Goal: Find specific page/section: Find specific page/section

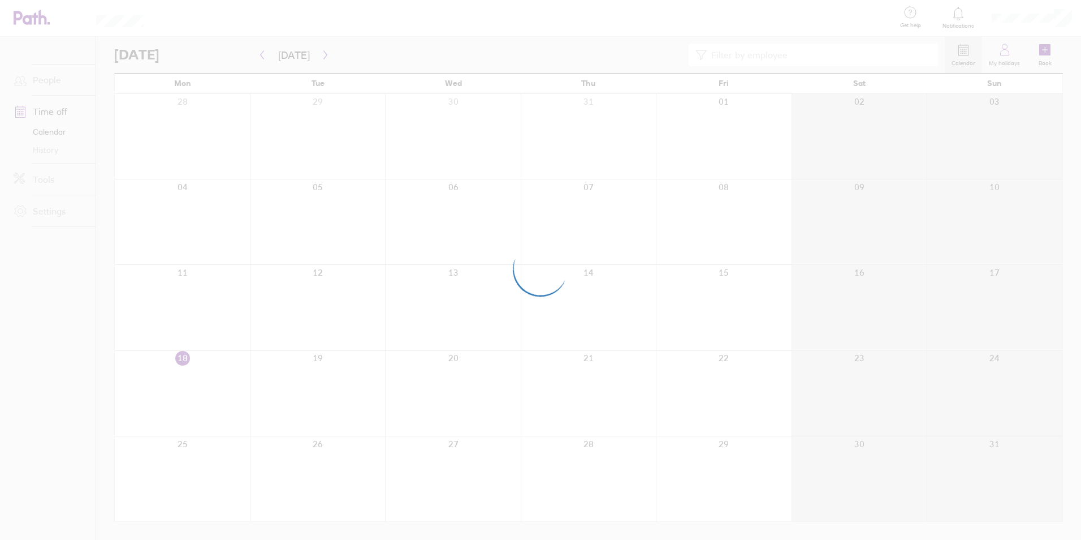
click at [396, 236] on div at bounding box center [540, 270] width 1081 height 540
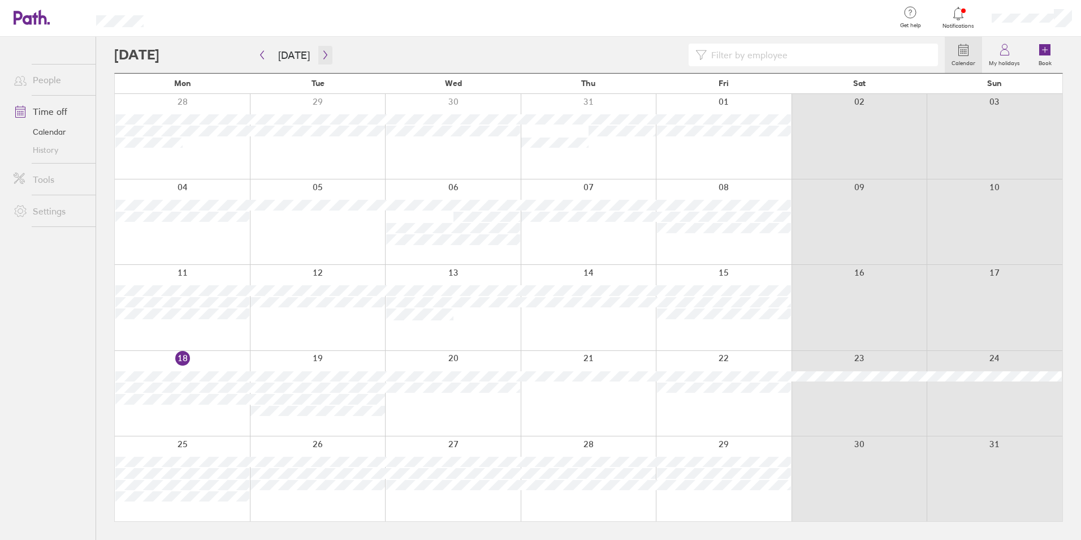
click at [321, 61] on button "button" at bounding box center [325, 55] width 14 height 19
click at [49, 81] on link "People" at bounding box center [50, 79] width 91 height 23
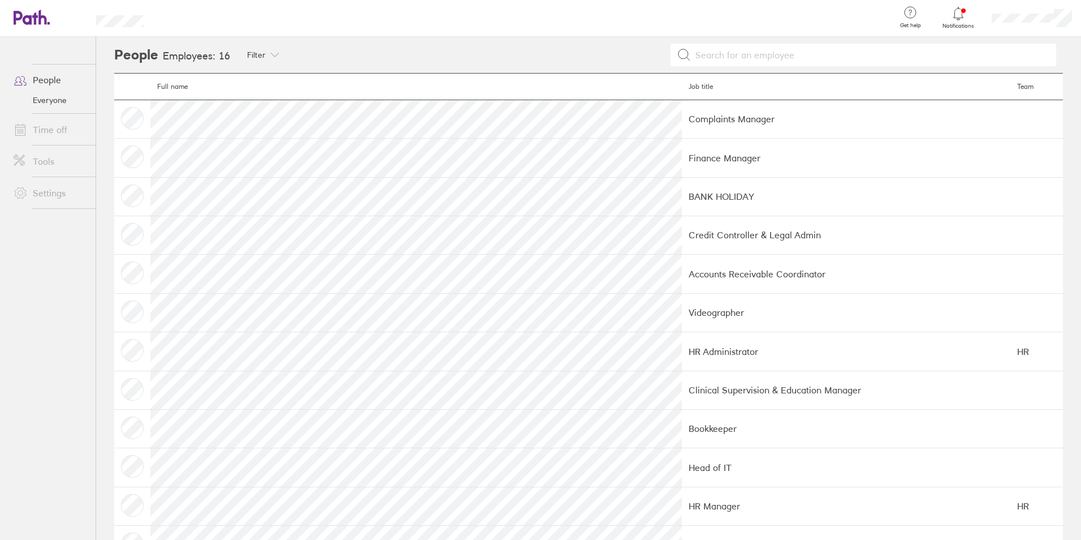
click at [20, 14] on icon at bounding box center [26, 18] width 24 height 14
